Goal: Navigation & Orientation: Find specific page/section

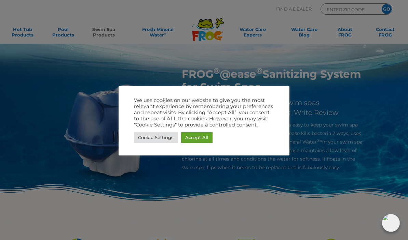
click at [200, 137] on link "Accept All" at bounding box center [196, 138] width 31 height 11
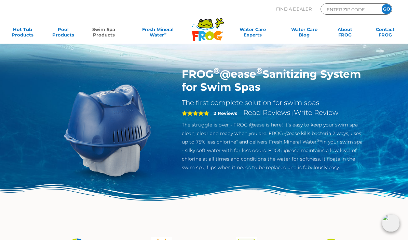
click at [107, 33] on link "Swim Spa Products" at bounding box center [103, 34] width 31 height 14
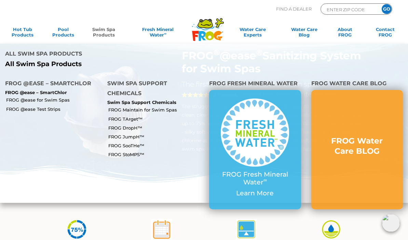
scroll to position [18, 0]
click at [341, 10] on input "ENTER ZIP CODE" at bounding box center [349, 9] width 46 height 8
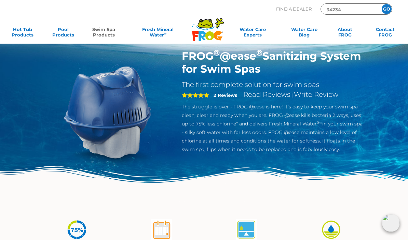
type input "34234"
click at [387, 8] on input "GO" at bounding box center [387, 9] width 10 height 10
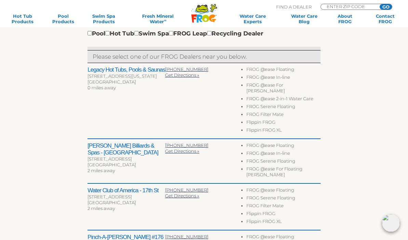
scroll to position [219, 0]
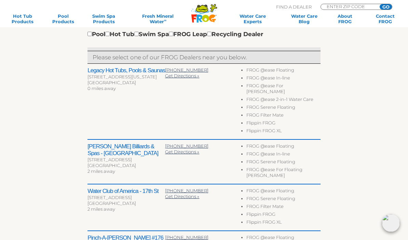
click at [125, 74] on h2 "Legacy Hot Tubs, Pools & Saunas" at bounding box center [126, 70] width 78 height 7
click at [126, 72] on h2 "Legacy Hot Tubs, Pools & Saunas" at bounding box center [126, 70] width 78 height 7
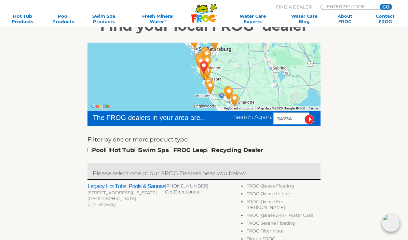
scroll to position [105, 0]
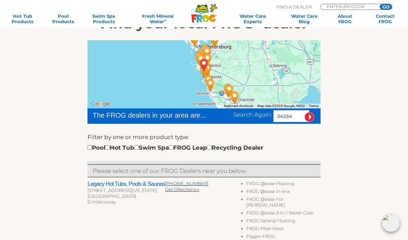
click at [139, 150] on input "checkbox" at bounding box center [136, 148] width 4 height 4
checkbox input "true"
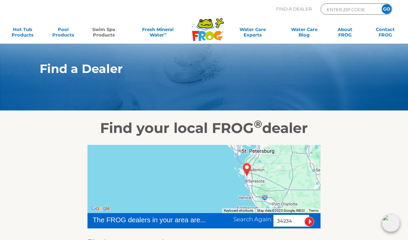
click at [106, 31] on link "Swim Spa Products" at bounding box center [103, 34] width 31 height 14
click at [353, 11] on input "ENTER ZIP CODE" at bounding box center [349, 9] width 46 height 8
type input "22801"
click at [386, 8] on input "GO" at bounding box center [387, 9] width 10 height 10
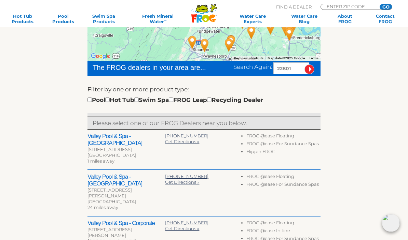
scroll to position [152, 0]
